Goal: Task Accomplishment & Management: Manage account settings

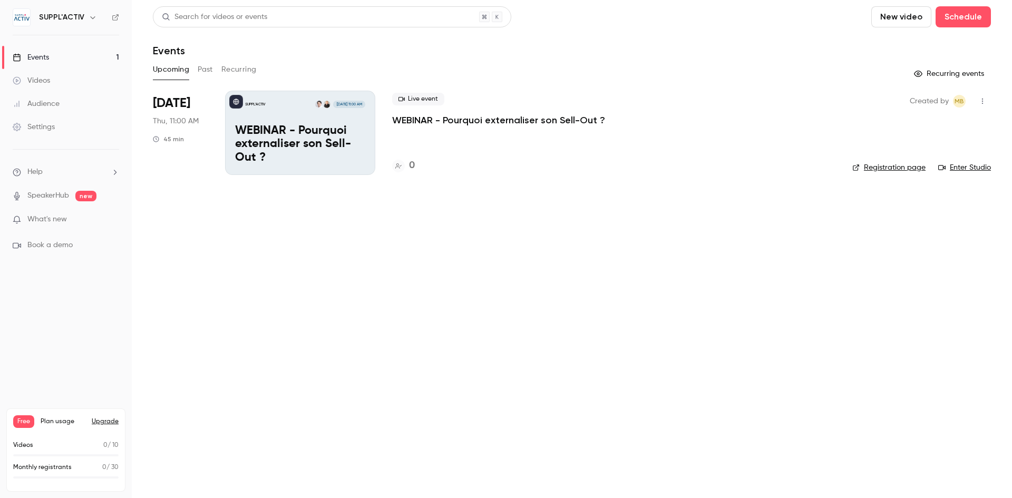
click at [168, 105] on span "[DATE]" at bounding box center [171, 103] width 37 height 17
click at [462, 122] on p "WEBINAR - Pourquoi externaliser son Sell-Out ?" at bounding box center [498, 120] width 213 height 13
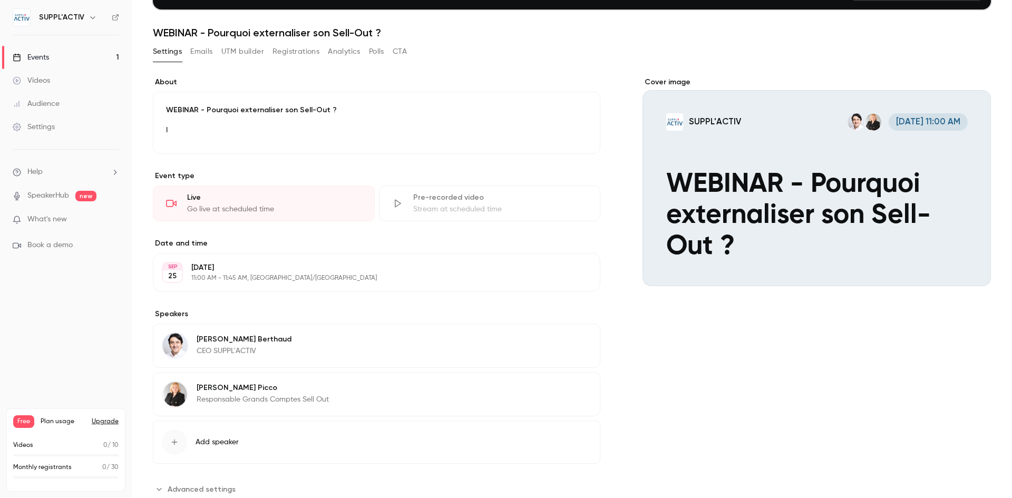
scroll to position [141, 0]
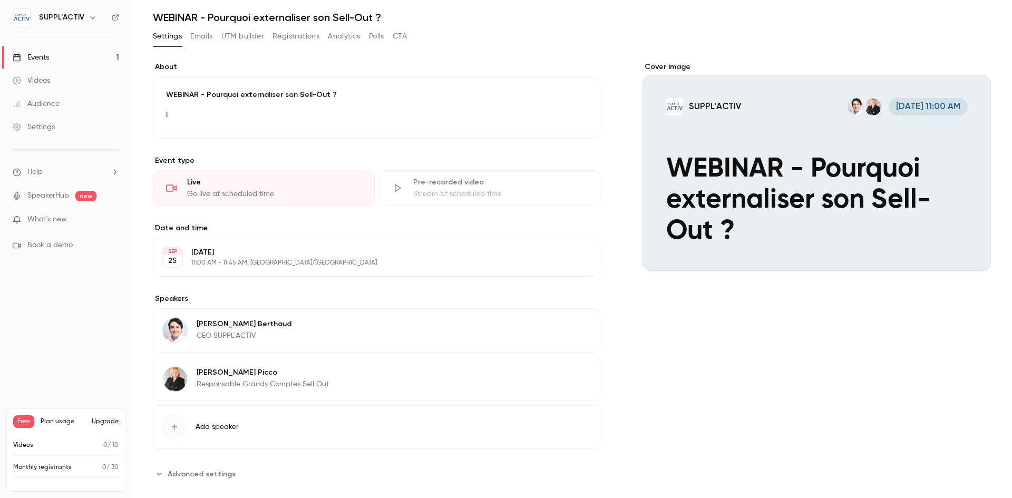
click at [305, 260] on p "11:00 AM - 11:45 AM, [GEOGRAPHIC_DATA]/[GEOGRAPHIC_DATA]" at bounding box center [367, 263] width 353 height 8
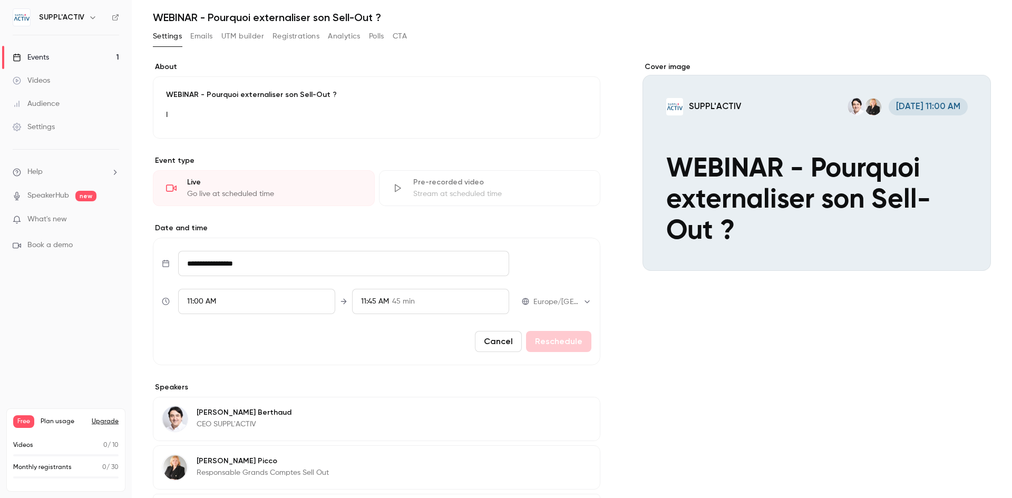
click at [363, 268] on input "**********" at bounding box center [343, 263] width 331 height 25
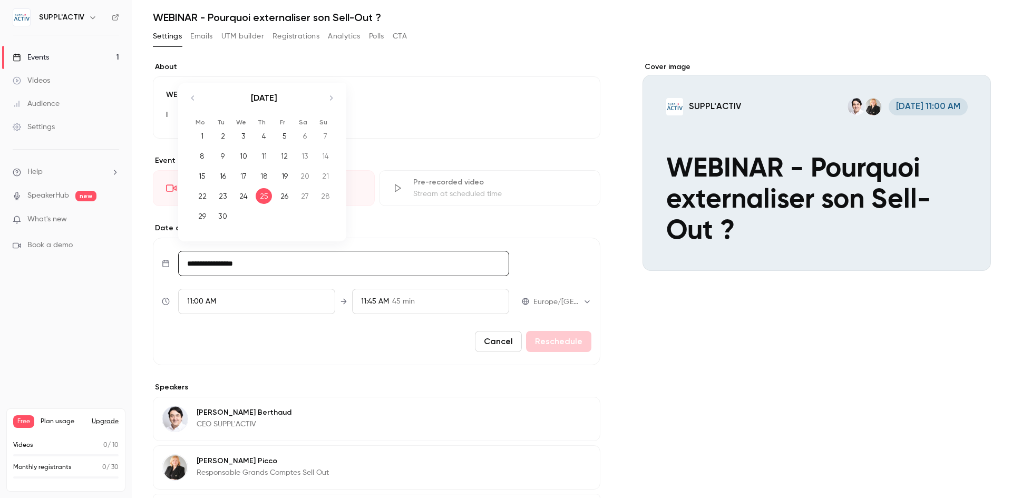
click at [267, 179] on div "18" at bounding box center [264, 176] width 16 height 16
type input "**********"
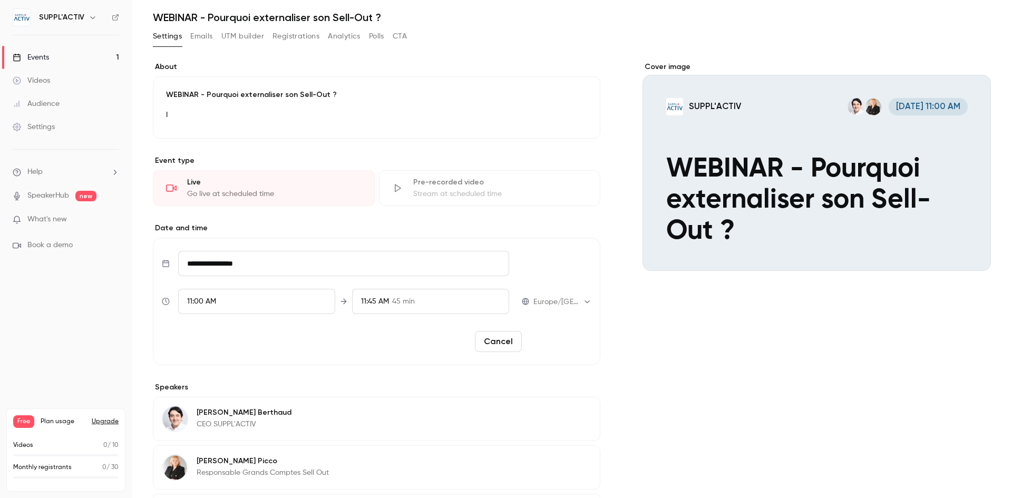
click at [570, 336] on button "Reschedule" at bounding box center [558, 341] width 65 height 21
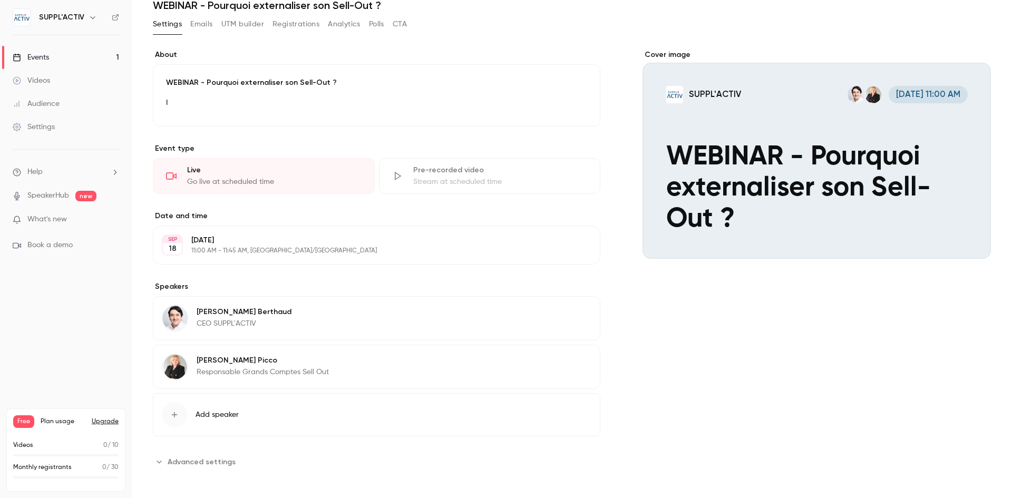
scroll to position [157, 0]
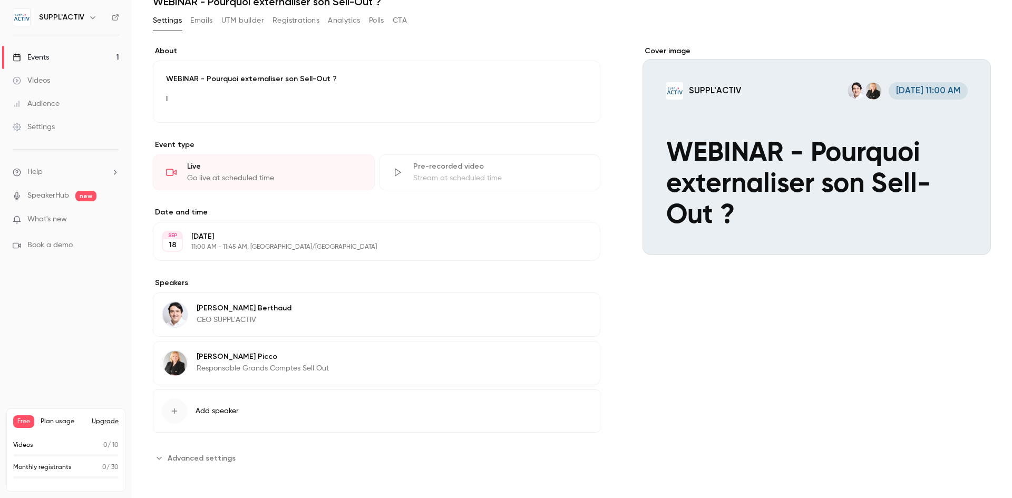
click at [187, 453] on span "Advanced settings" at bounding box center [202, 458] width 68 height 11
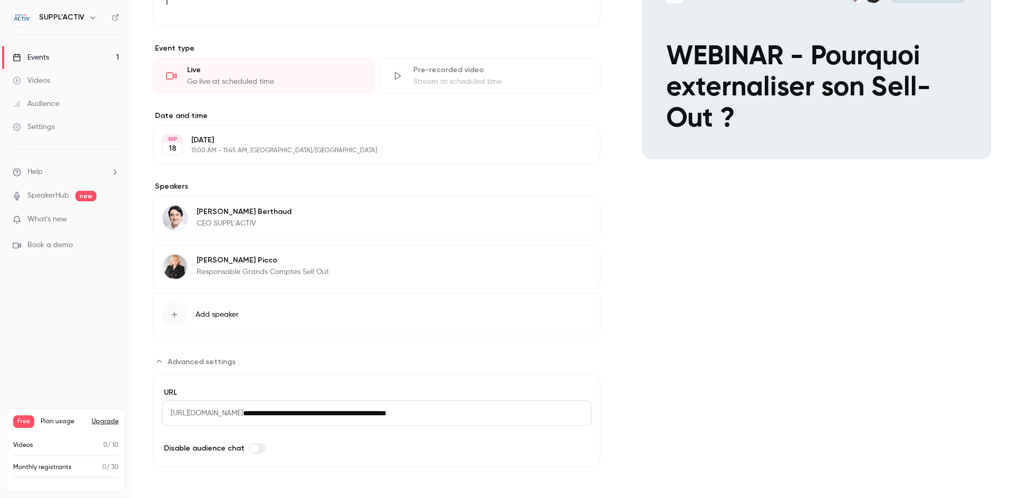
scroll to position [254, 0]
click at [159, 361] on icon "Advanced settings" at bounding box center [159, 361] width 8 height 8
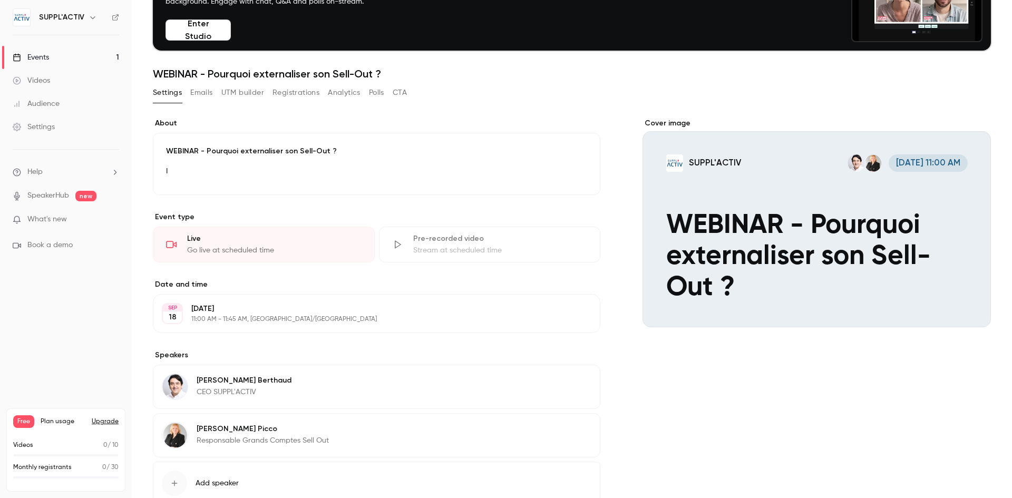
scroll to position [0, 0]
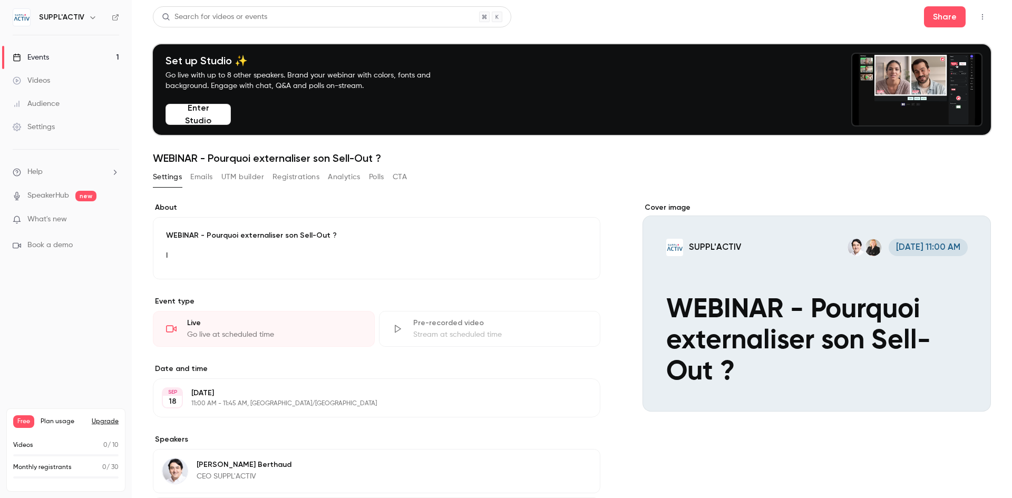
click at [200, 176] on button "Emails" at bounding box center [201, 177] width 22 height 17
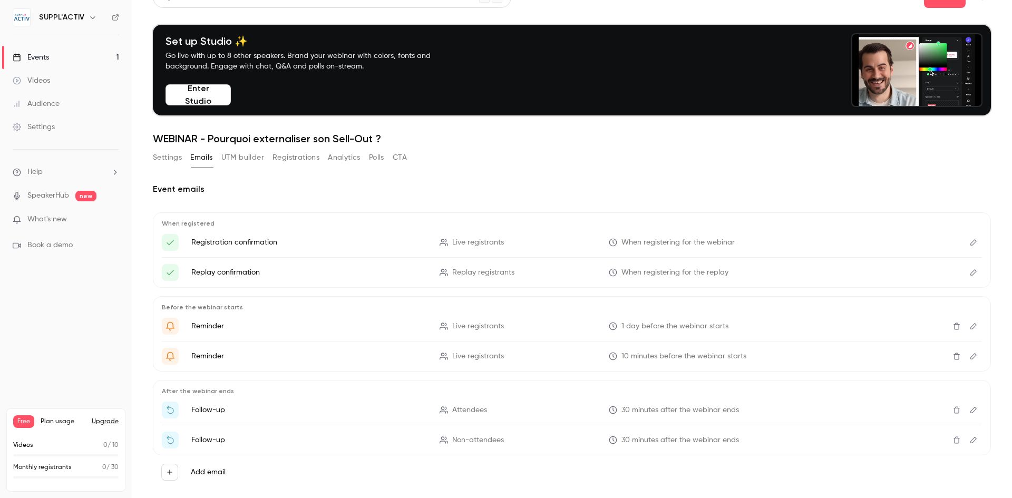
scroll to position [38, 0]
